Goal: Task Accomplishment & Management: Use online tool/utility

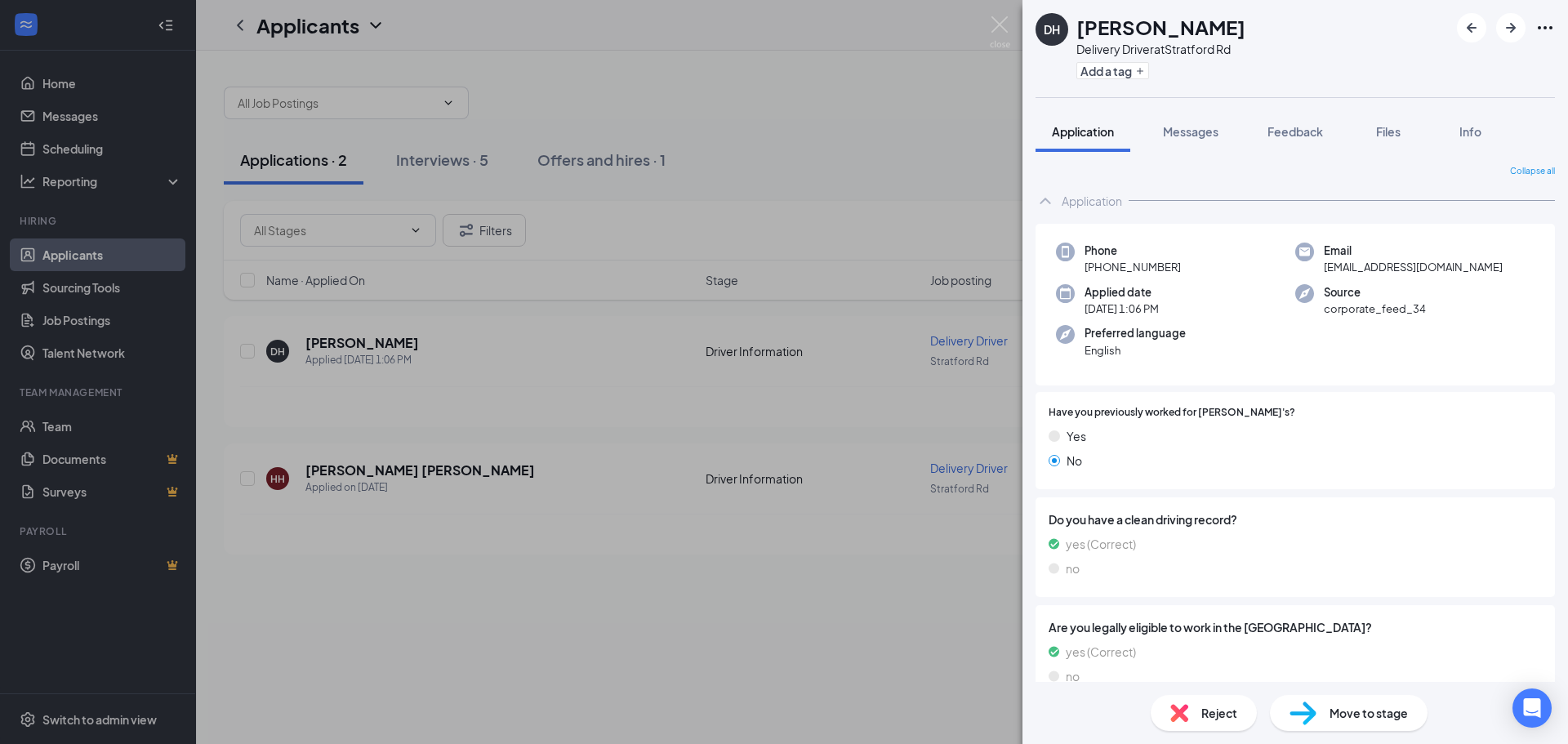
click at [1349, 713] on span "Move to stage" at bounding box center [1368, 713] width 79 height 18
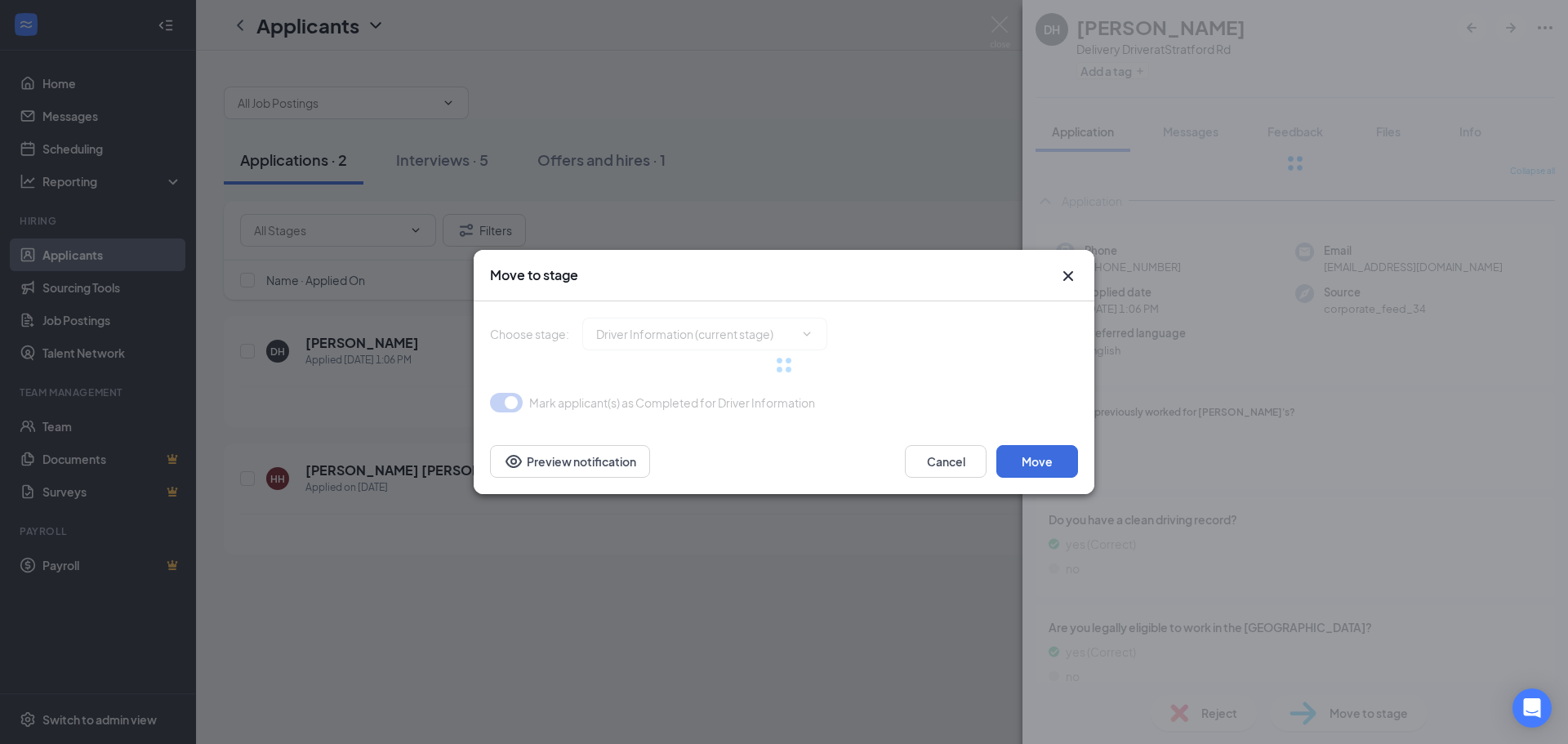
type input "Onsite Interview (next stage)"
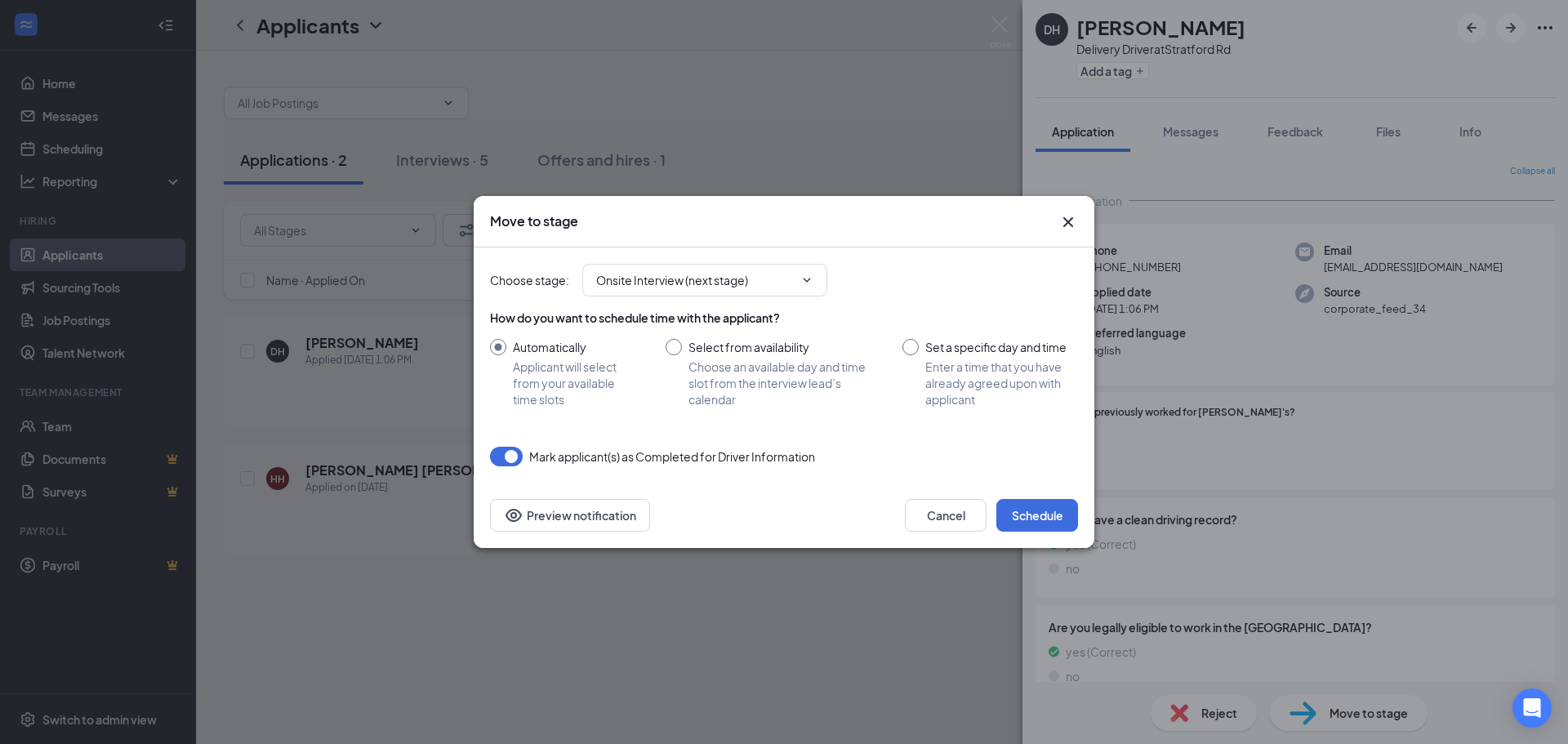
click at [674, 358] on input "Select from availability Choose an available day and time slot from the intervi…" at bounding box center [767, 373] width 204 height 69
radio input "true"
radio input "false"
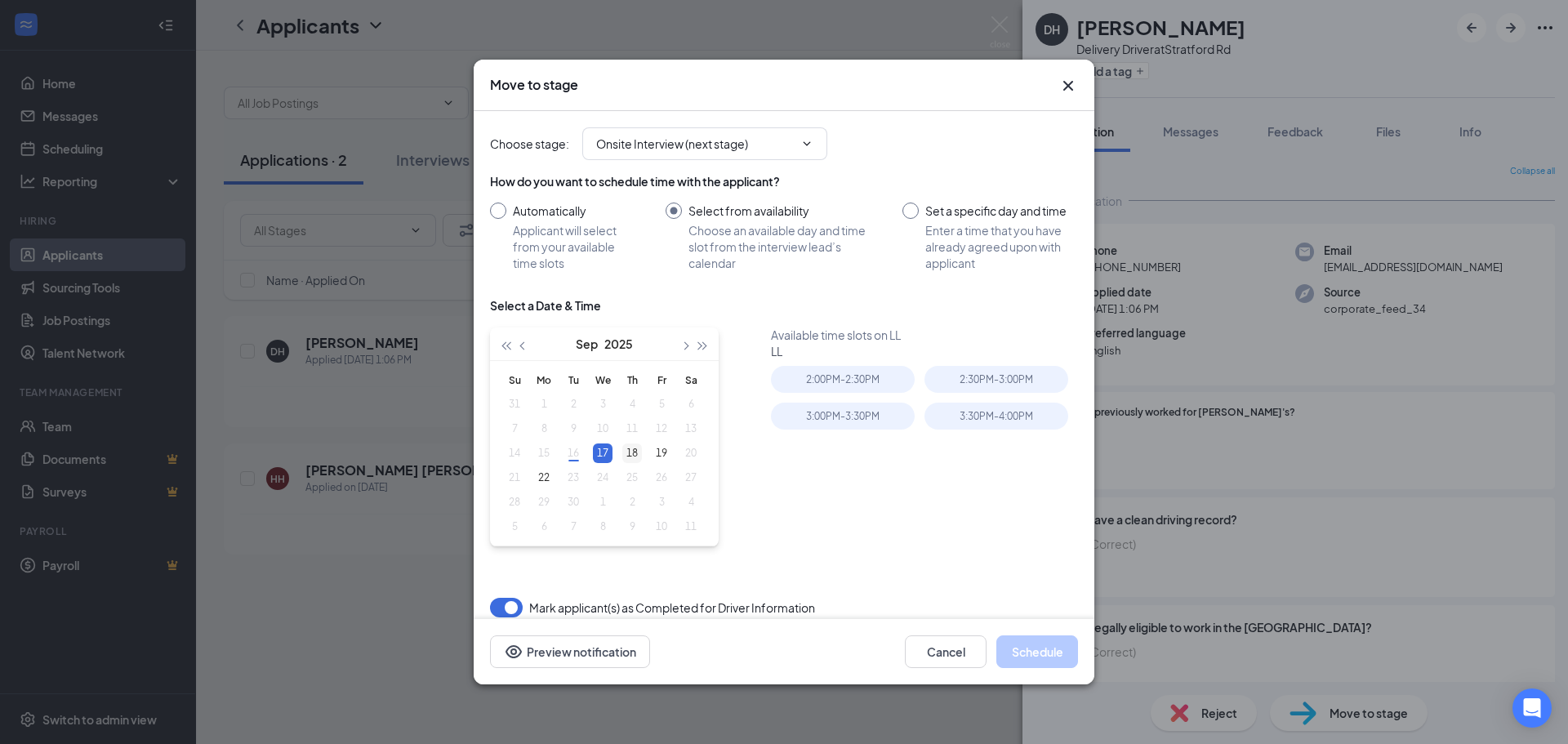
click at [627, 453] on div "18" at bounding box center [632, 453] width 19 height 19
type input "[DATE]"
click at [855, 378] on div "2:00PM - 2:30PM" at bounding box center [842, 380] width 144 height 27
click at [1017, 639] on button "Schedule" at bounding box center [1037, 651] width 82 height 33
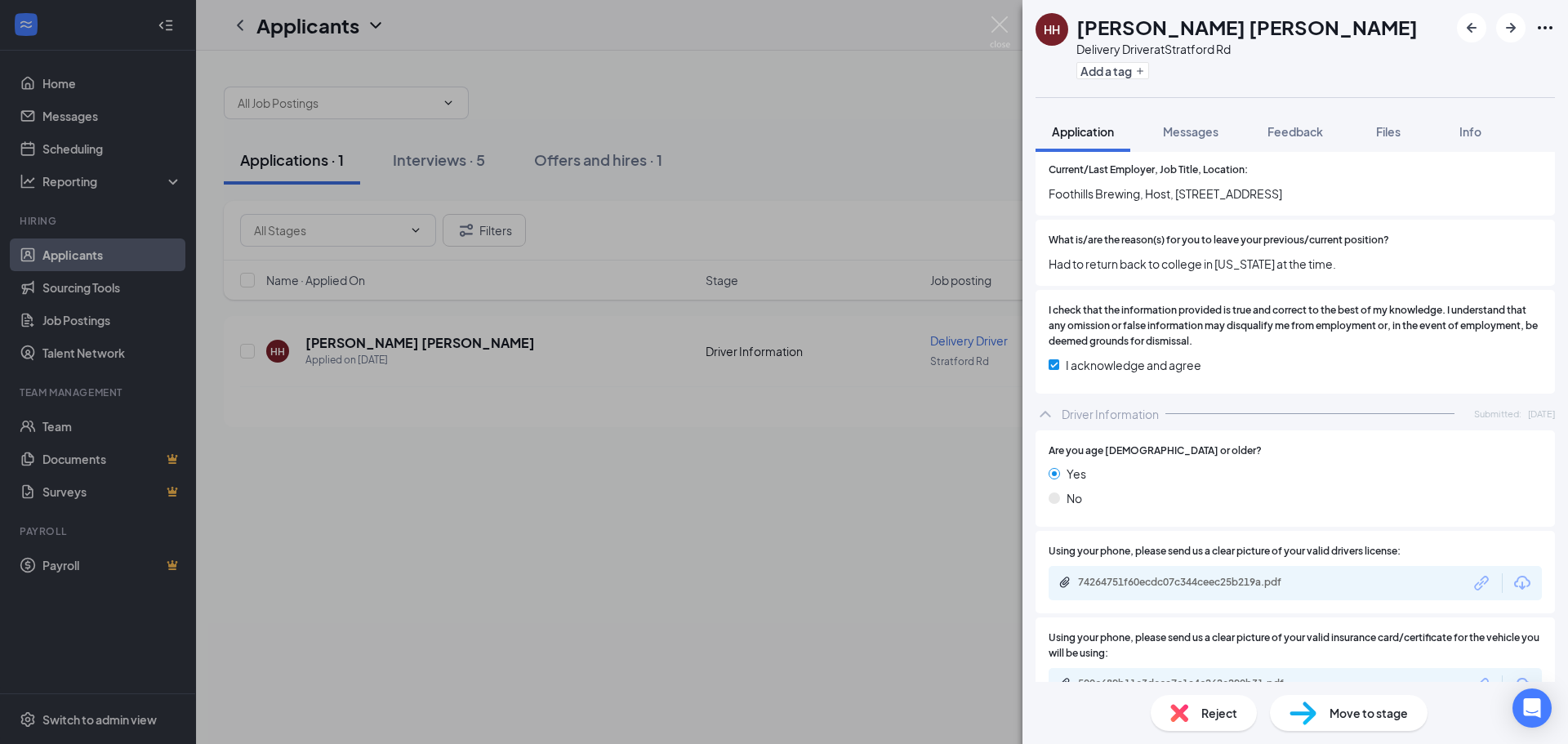
scroll to position [1450, 0]
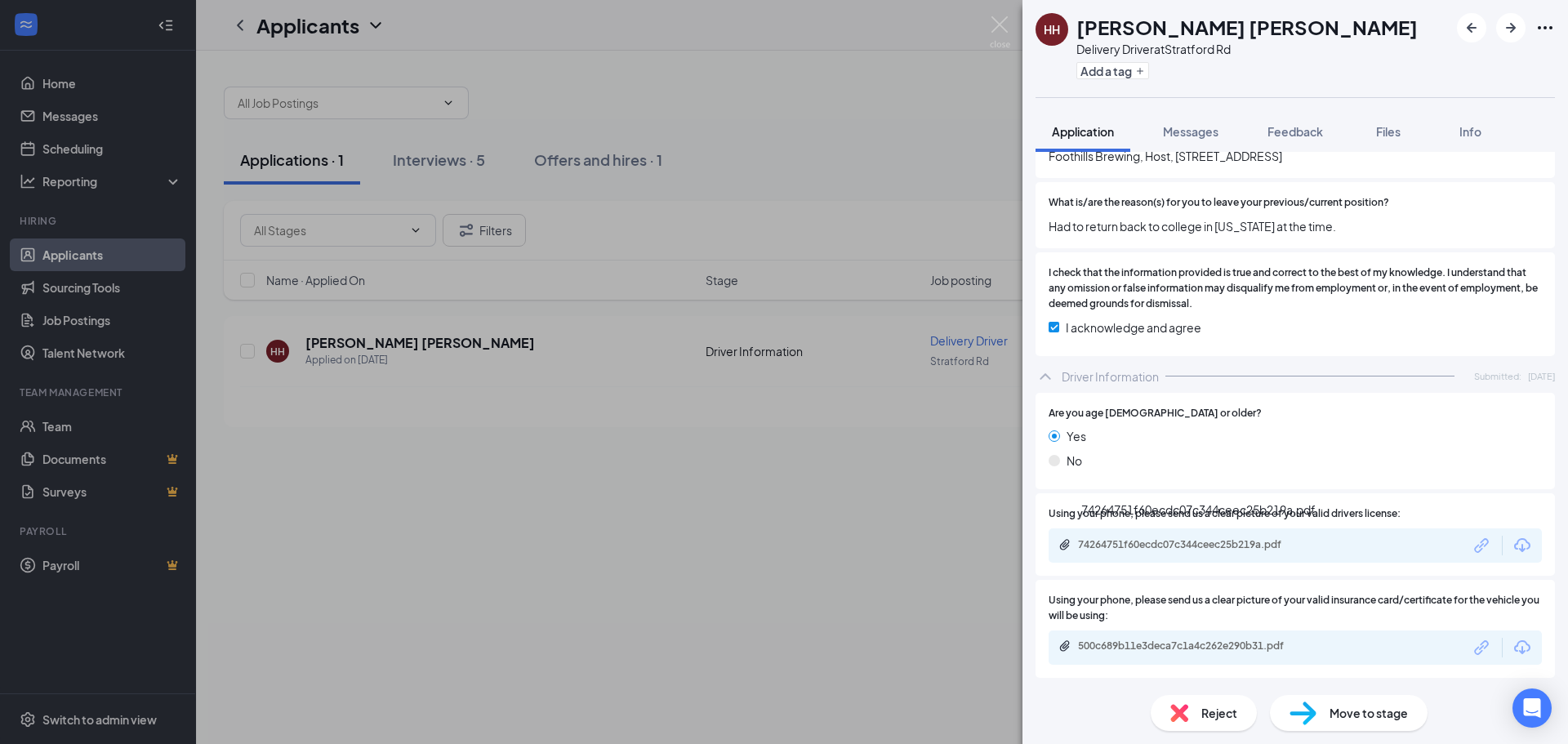
click at [1240, 547] on div "74264751f60ecdc07c344ceec25b219a.pdf" at bounding box center [1192, 545] width 229 height 13
